Goal: Transaction & Acquisition: Purchase product/service

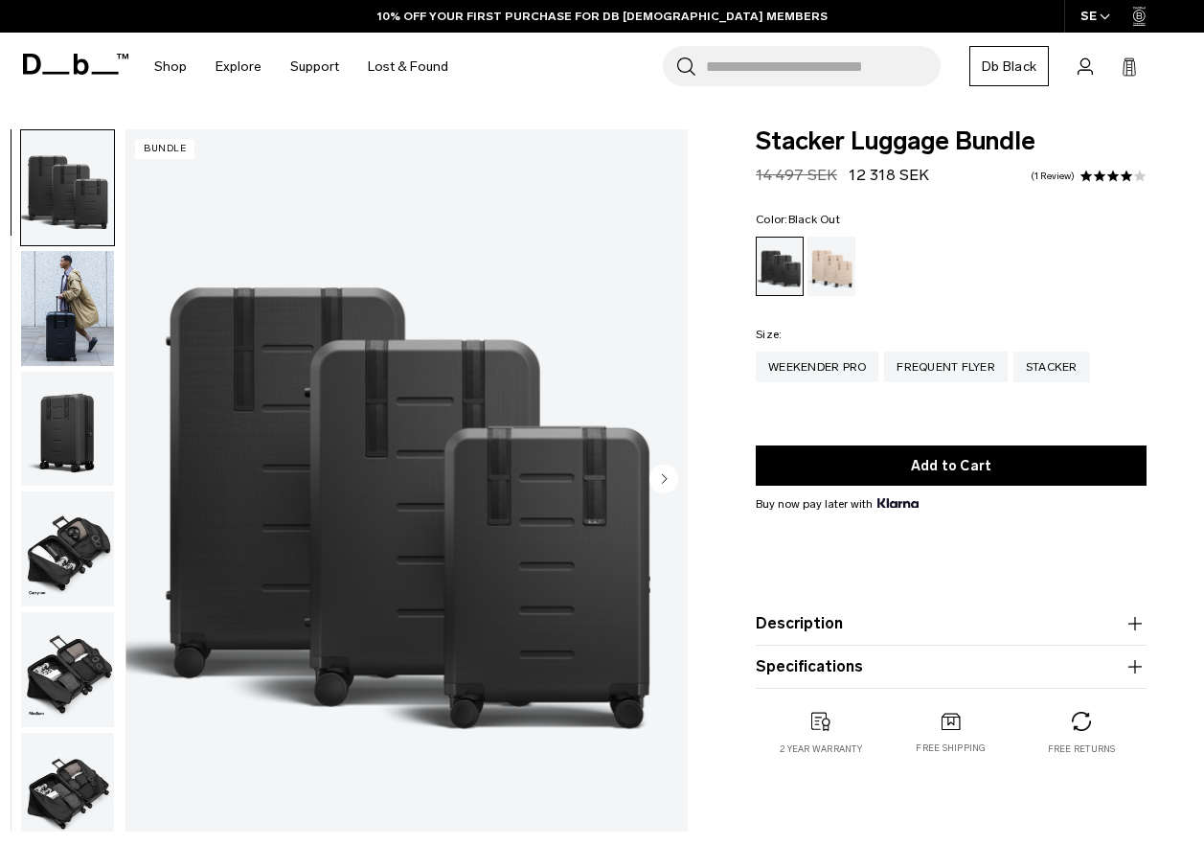
click at [779, 66] on input "Search for Bags, Luggage..." at bounding box center [823, 66] width 235 height 40
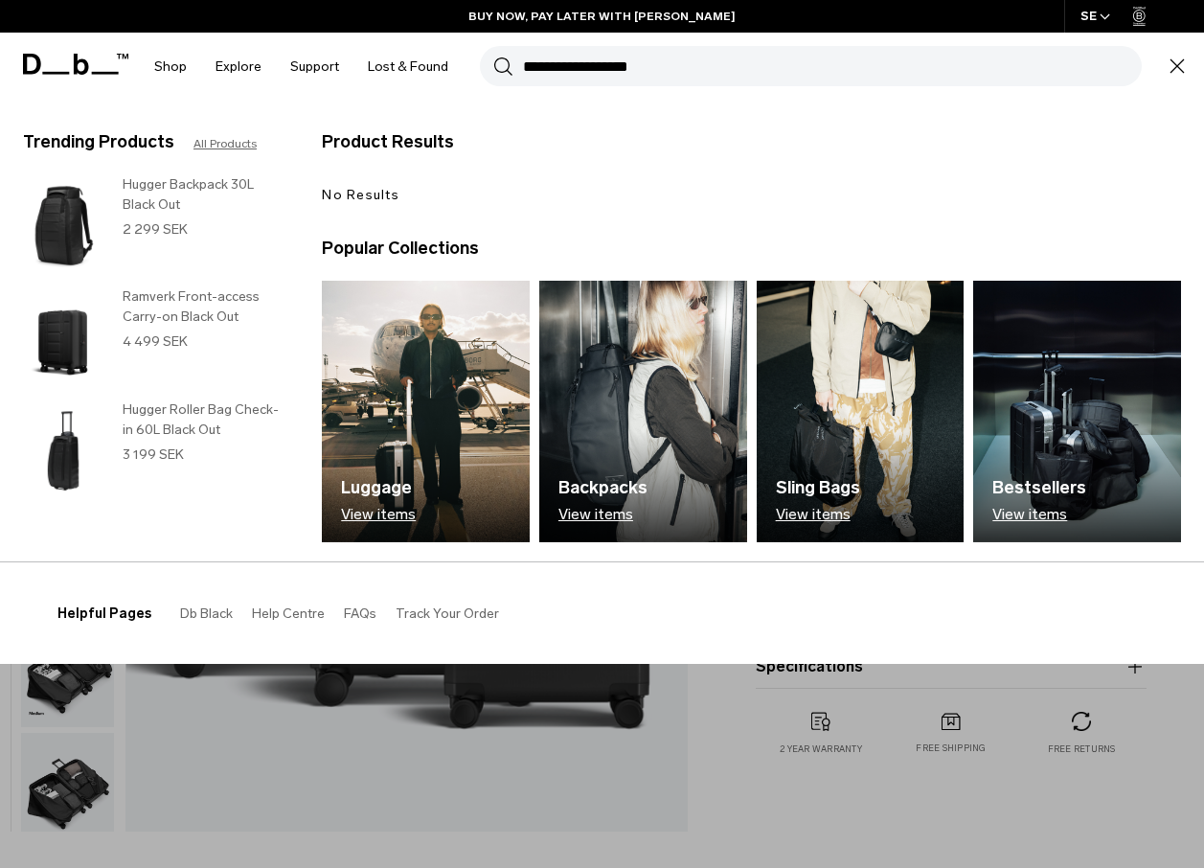
type input "**********"
click at [493, 56] on button "Search" at bounding box center [503, 66] width 20 height 21
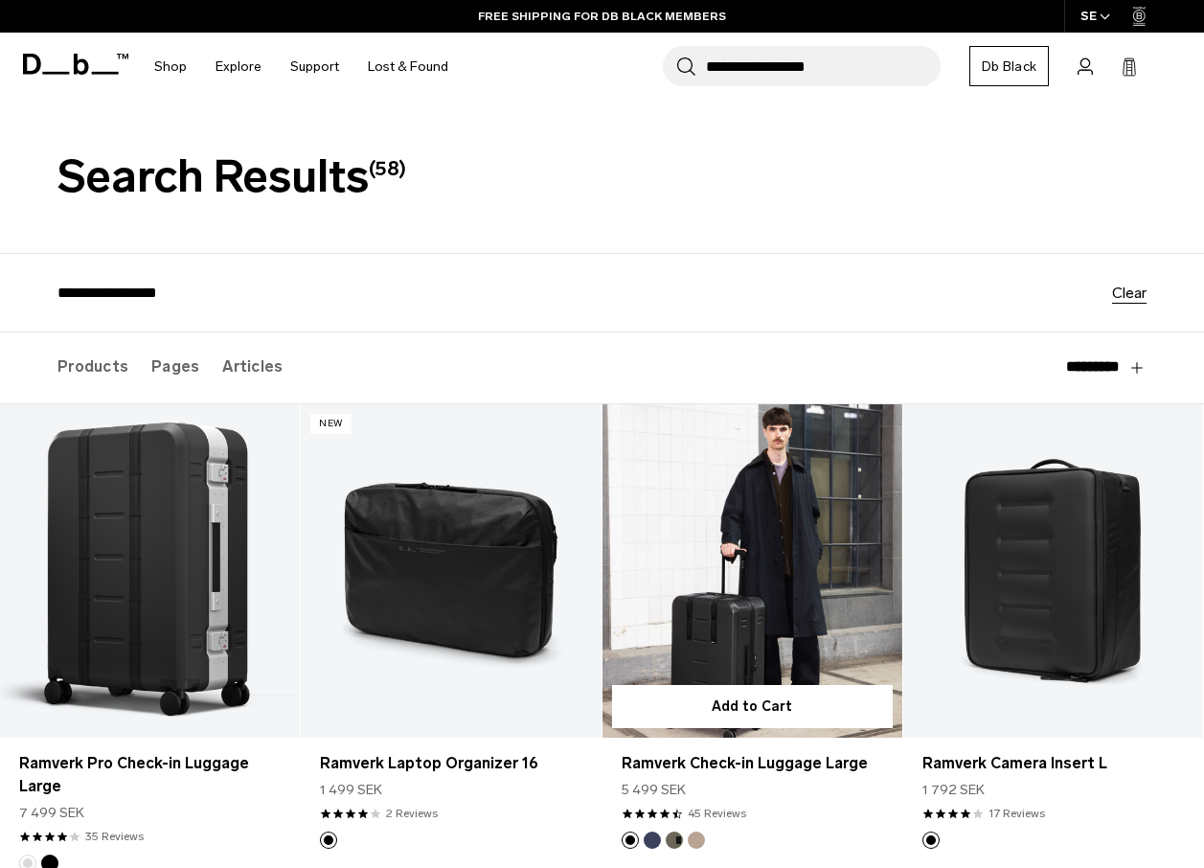
click at [821, 586] on link "Ramverk Check-in Luggage Large" at bounding box center [752, 570] width 300 height 333
click at [803, 648] on link "Ramverk Check-in Luggage Large" at bounding box center [752, 570] width 300 height 333
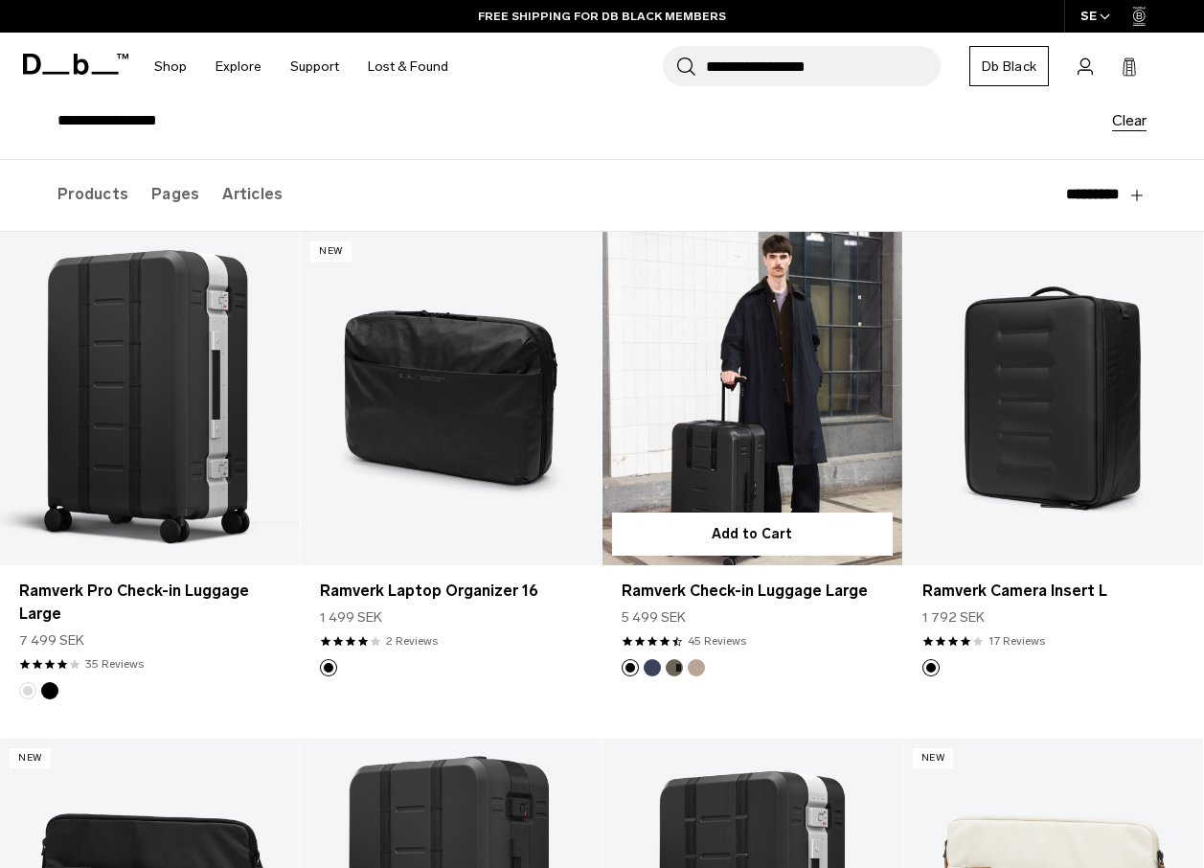
scroll to position [192, 0]
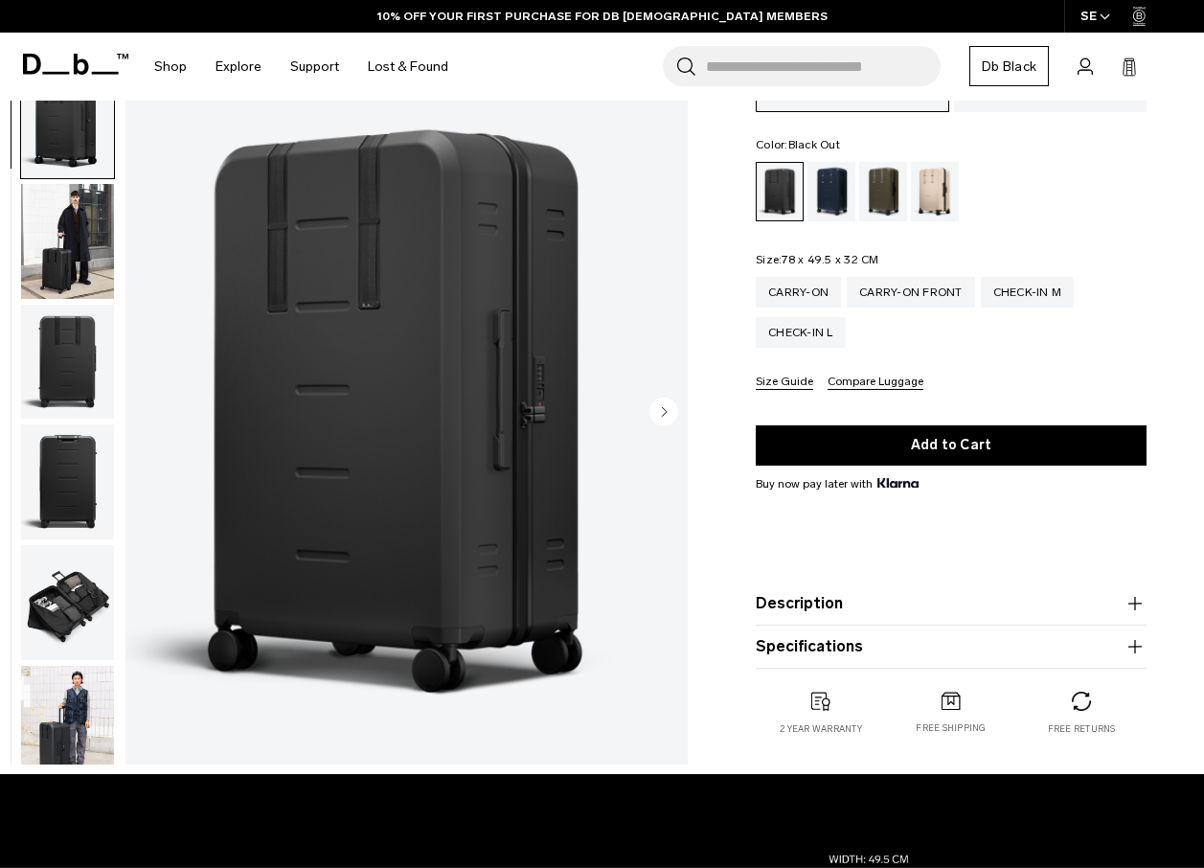
scroll to position [192, 0]
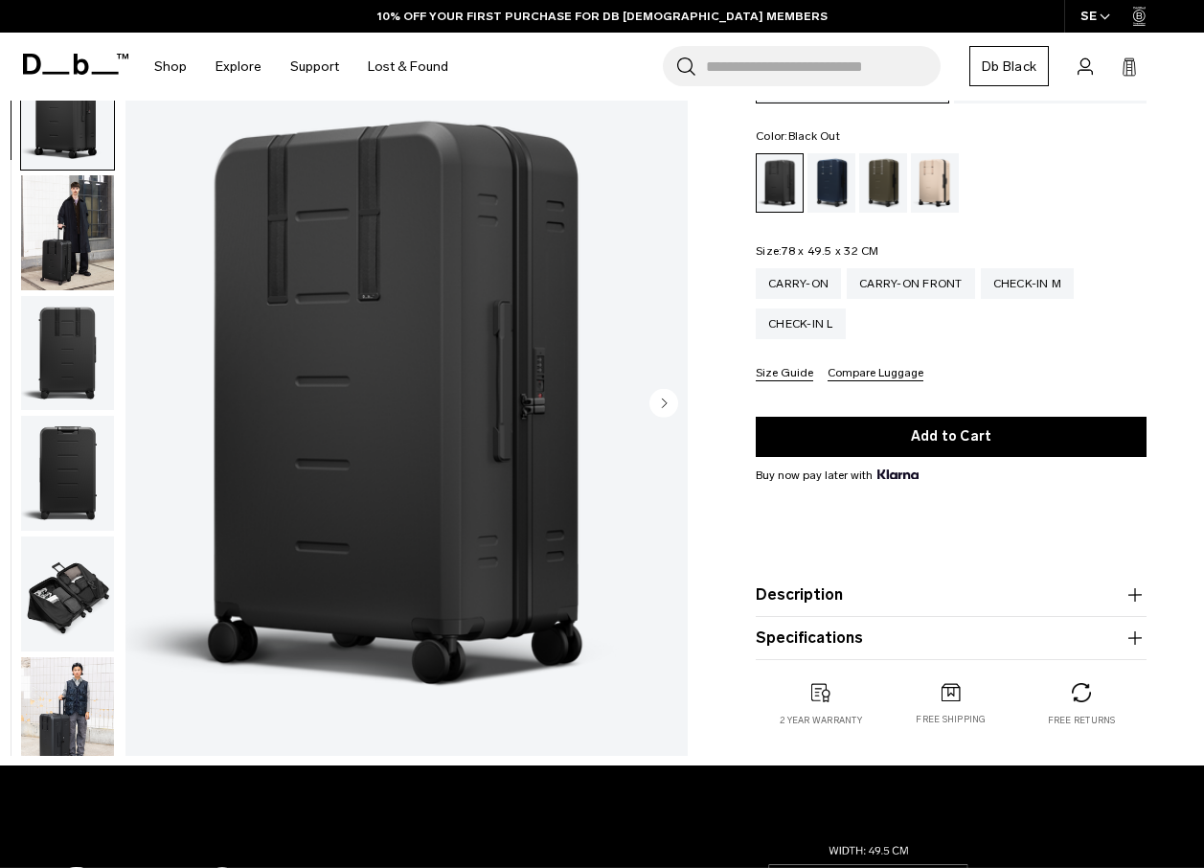
click at [841, 634] on button "Specifications" at bounding box center [950, 637] width 391 height 23
